Goal: Find specific page/section: Find specific page/section

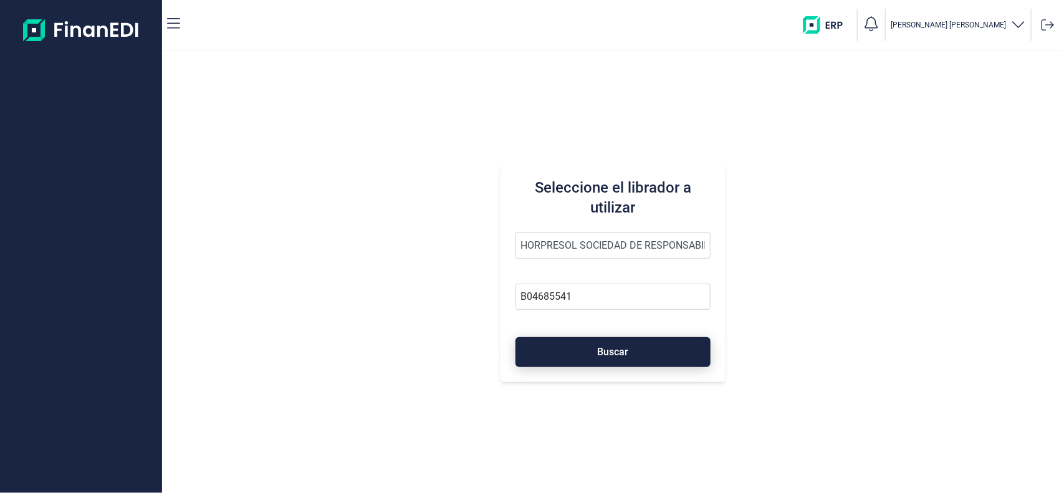
click at [590, 357] on button "Buscar" at bounding box center [614, 352] width 196 height 30
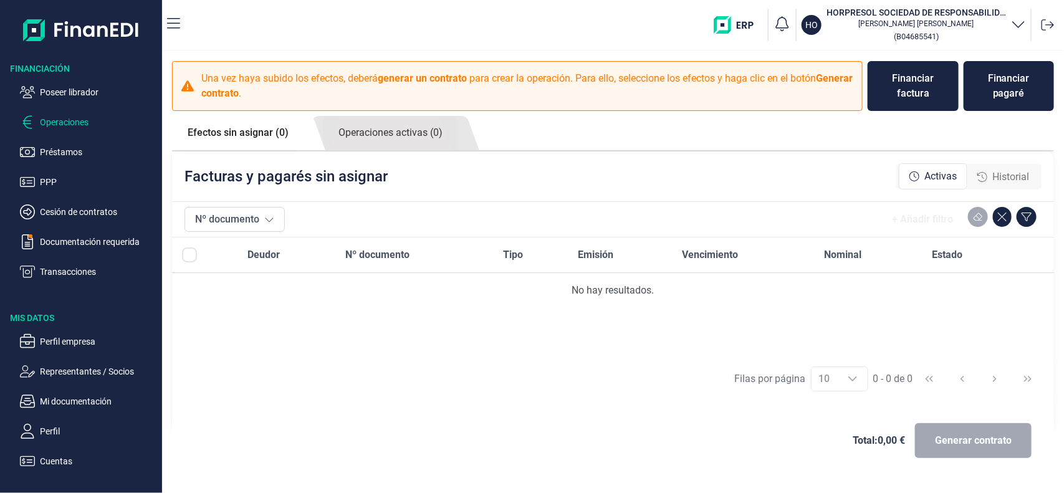
click at [993, 172] on span "Historial" at bounding box center [1011, 177] width 37 height 15
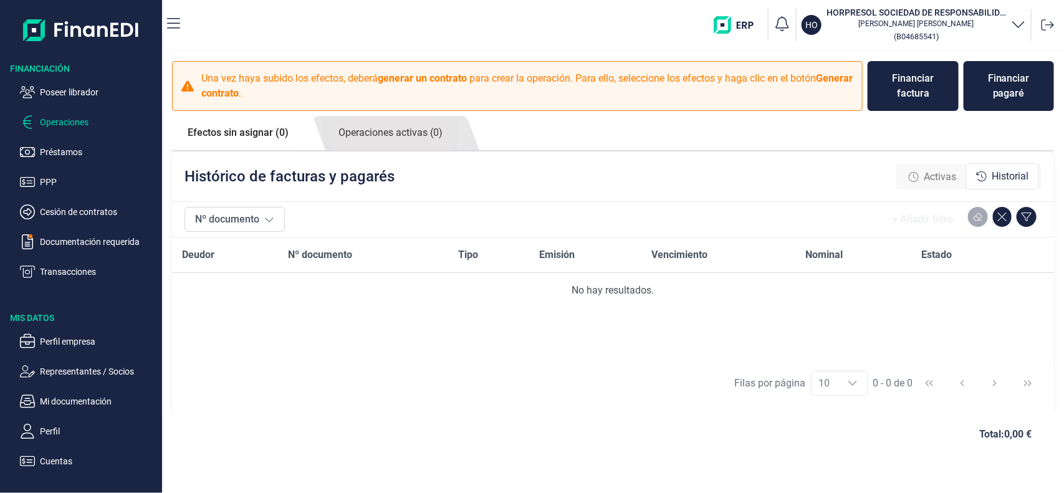
click at [945, 175] on span "Activas" at bounding box center [940, 177] width 32 height 15
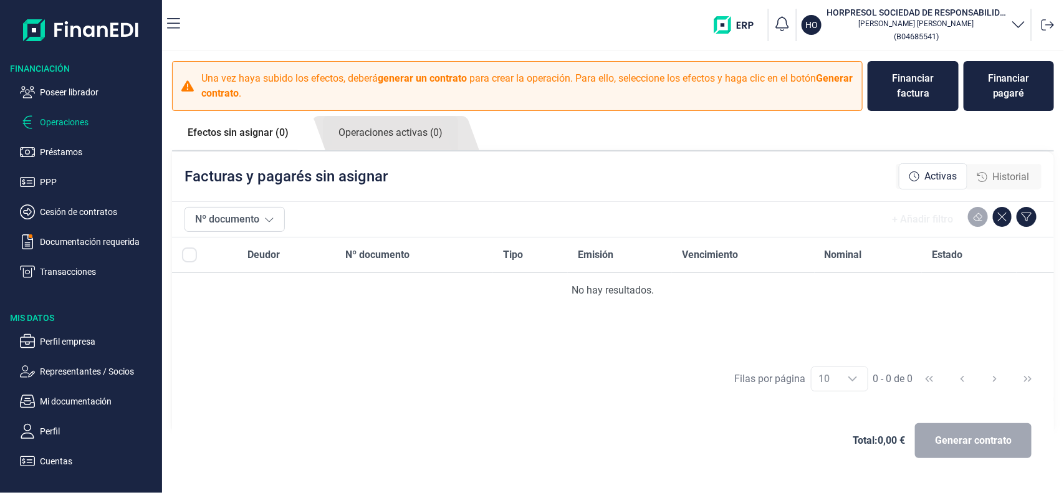
drag, startPoint x: 384, startPoint y: 155, endPoint x: 390, endPoint y: 148, distance: 8.4
click at [390, 148] on div "Efectos sin asignar (0) Operaciones activas (0) Facturas y pagarés sin asignar …" at bounding box center [613, 273] width 882 height 315
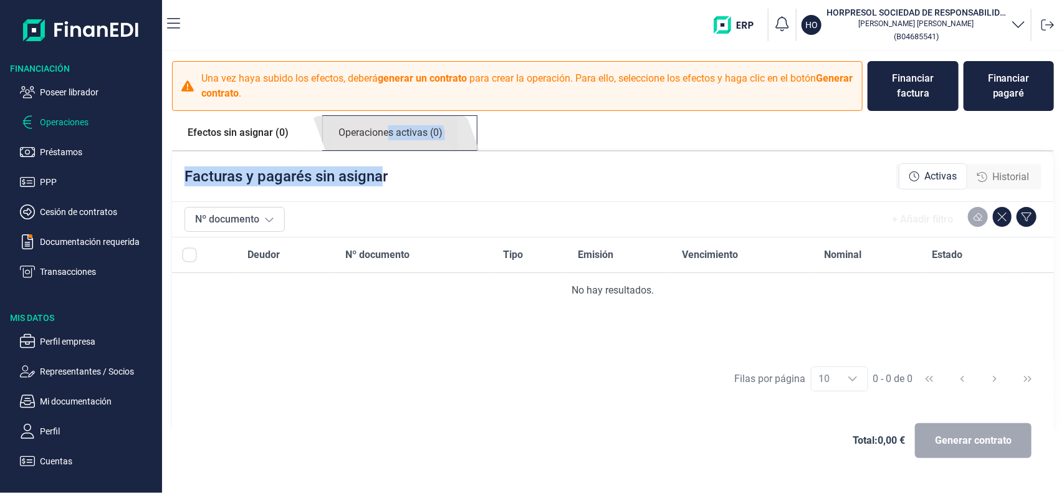
click at [390, 148] on link "Operaciones activas (0)" at bounding box center [390, 133] width 135 height 34
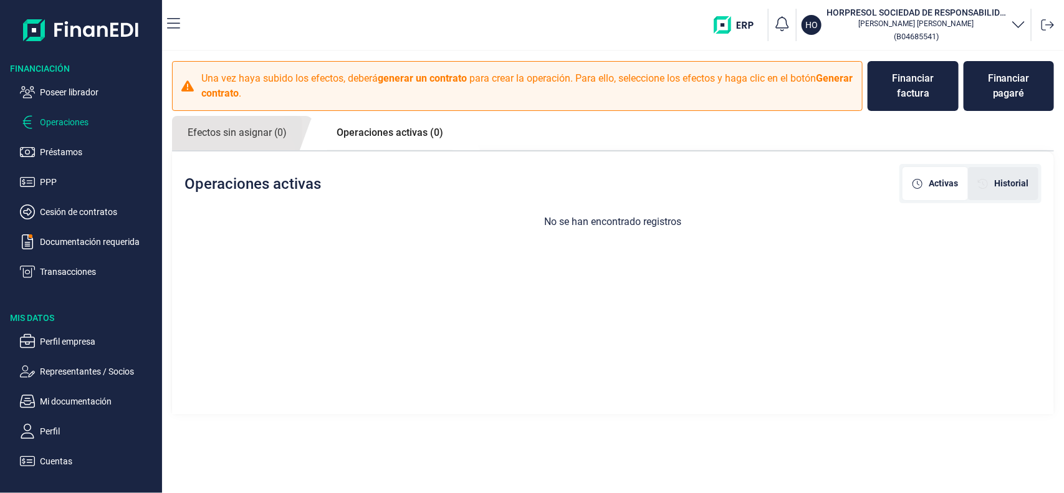
click at [996, 177] on span "Historial" at bounding box center [1011, 183] width 34 height 13
